Goal: Navigation & Orientation: Find specific page/section

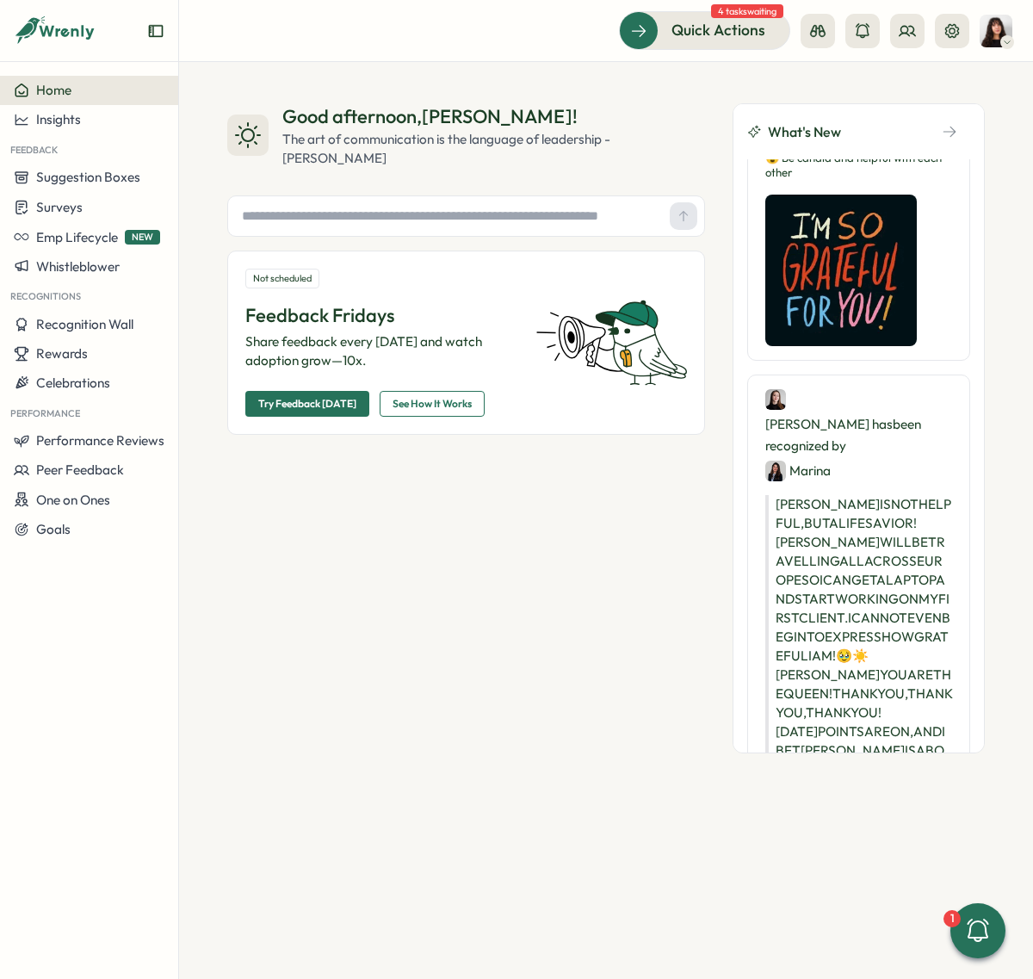
scroll to position [1785, 0]
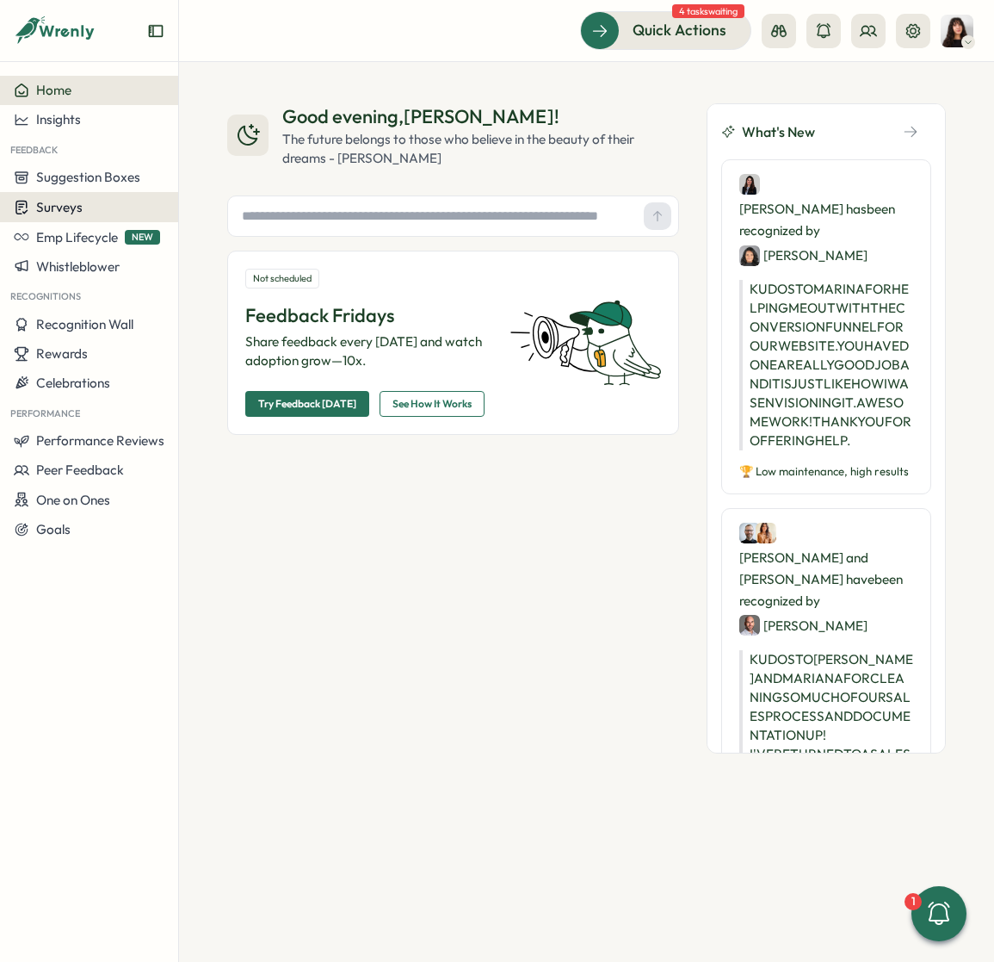
click at [81, 208] on div "Surveys" at bounding box center [89, 207] width 151 height 16
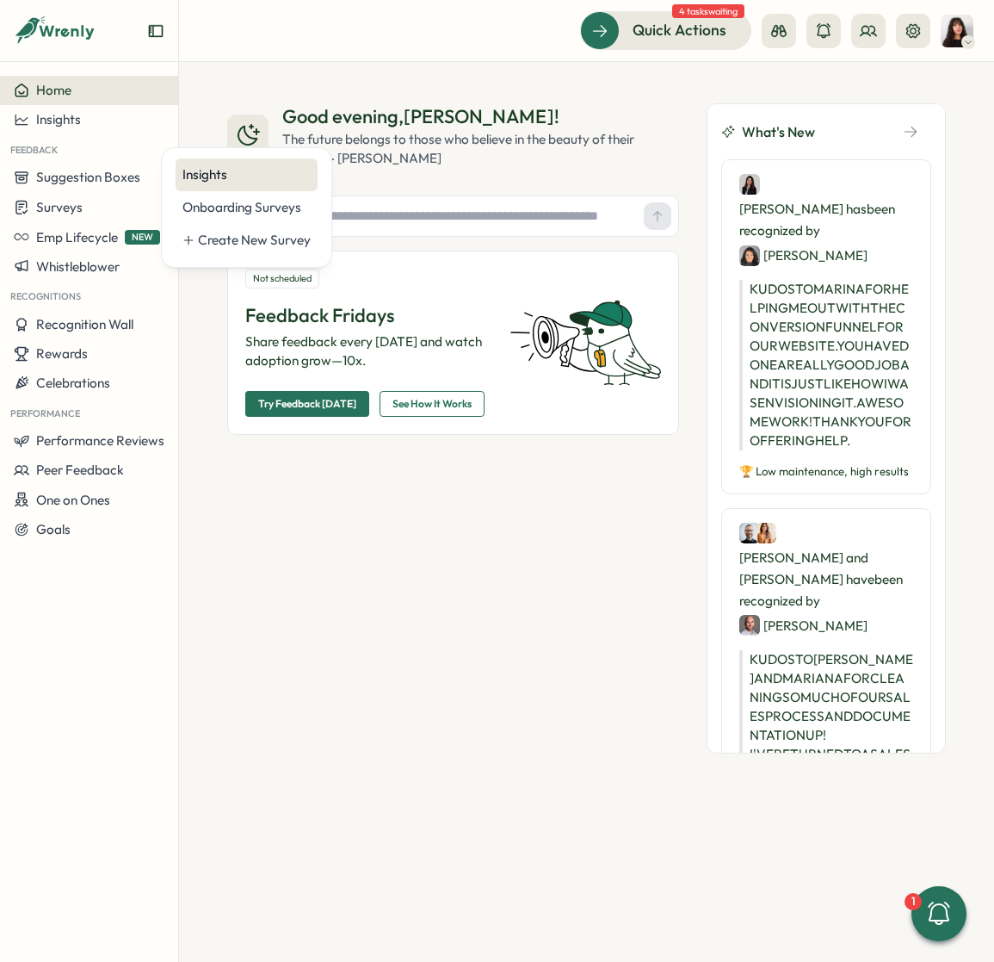
click at [228, 170] on div "Insights" at bounding box center [247, 174] width 128 height 19
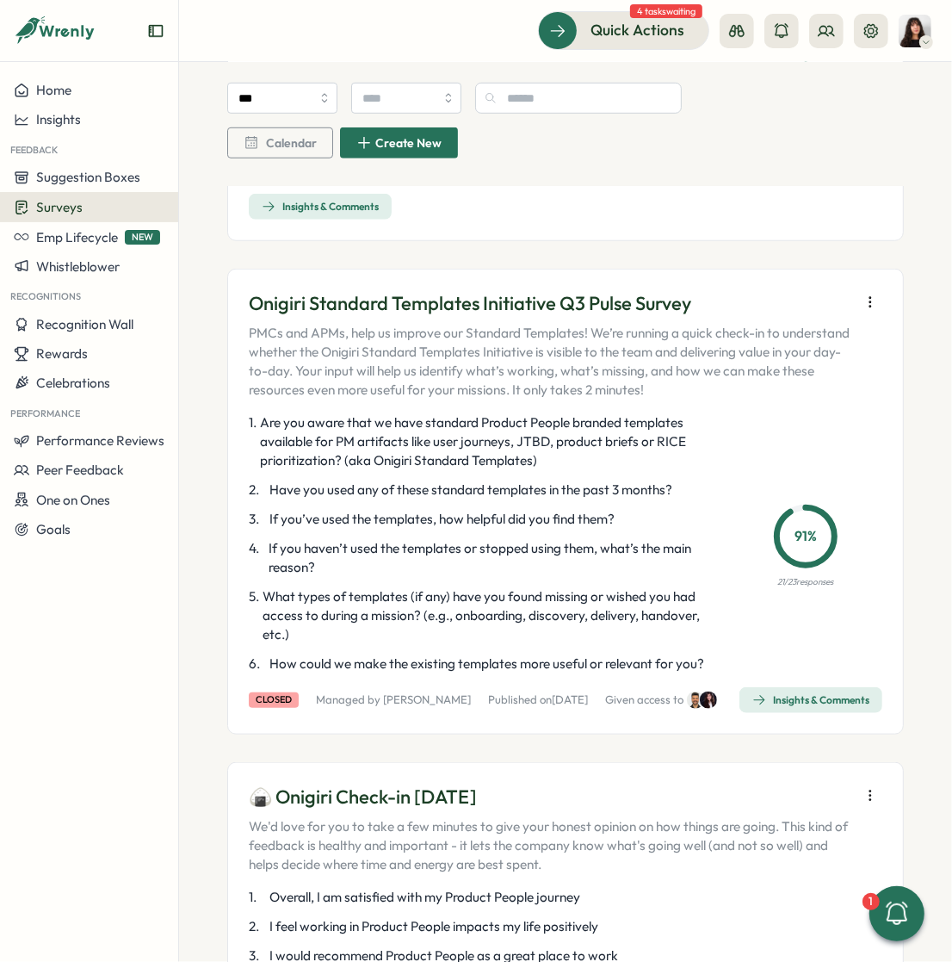
scroll to position [708, 0]
